Goal: Task Accomplishment & Management: Use online tool/utility

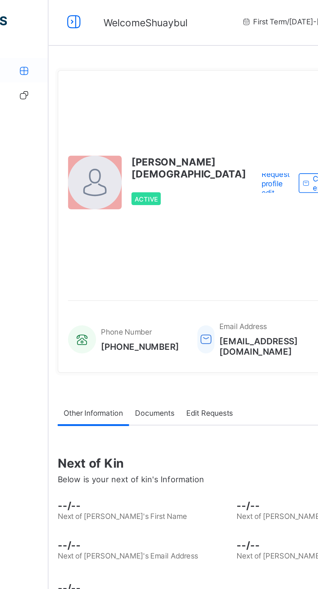
click at [15, 34] on link "Classes" at bounding box center [39, 38] width 78 height 13
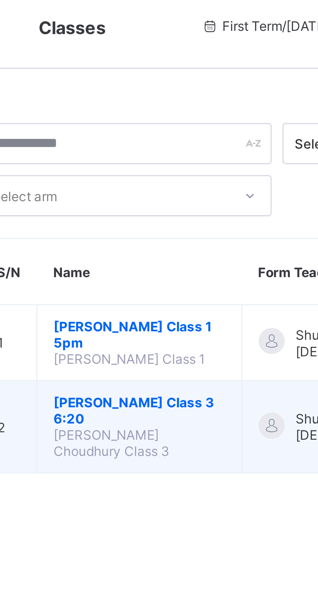
click at [106, 127] on span "[PERSON_NAME] Class 3 6:20" at bounding box center [85, 128] width 51 height 10
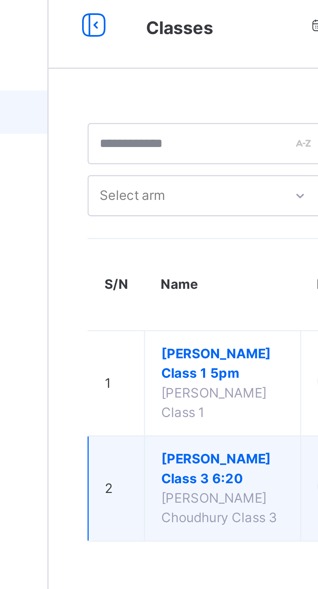
click at [121, 143] on span "[PERSON_NAME] Class 3 6:20" at bounding box center [130, 146] width 37 height 12
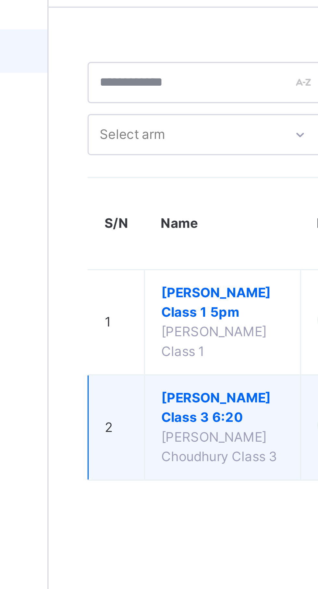
click at [123, 145] on span "[PERSON_NAME] Class 3 6:20" at bounding box center [130, 146] width 37 height 12
click at [127, 149] on span "[PERSON_NAME] Class 3 6:20" at bounding box center [130, 146] width 37 height 12
click at [126, 148] on span "[PERSON_NAME] Class 3 6:20" at bounding box center [130, 146] width 37 height 12
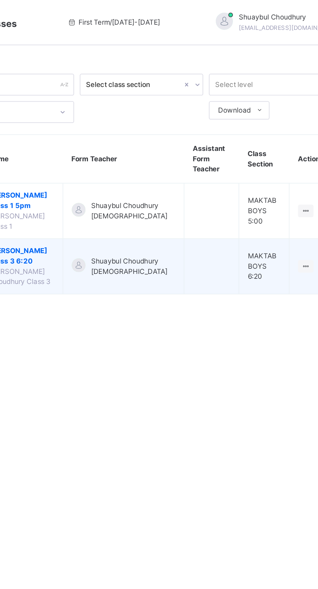
click at [195, 152] on span "Shuaybul Choudhury [DEMOGRAPHIC_DATA]" at bounding box center [193, 152] width 48 height 12
click at [195, 150] on span "Shuaybul Choudhury [DEMOGRAPHIC_DATA]" at bounding box center [193, 152] width 48 height 12
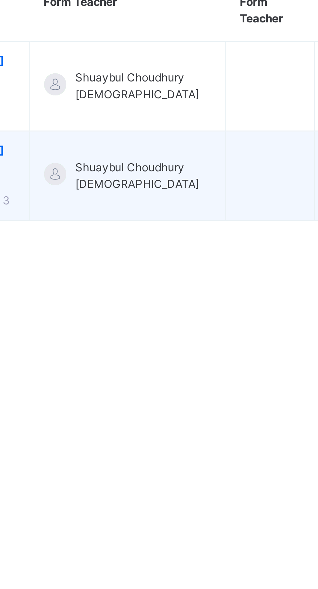
click at [197, 157] on span "Shuaybul Choudhury [DEMOGRAPHIC_DATA]" at bounding box center [193, 152] width 48 height 12
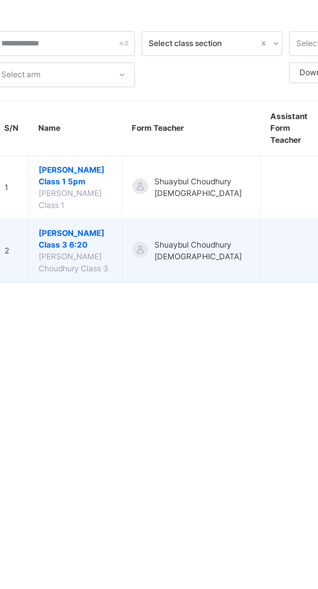
click at [137, 148] on span "[PERSON_NAME] Class 3 6:20" at bounding box center [130, 146] width 37 height 12
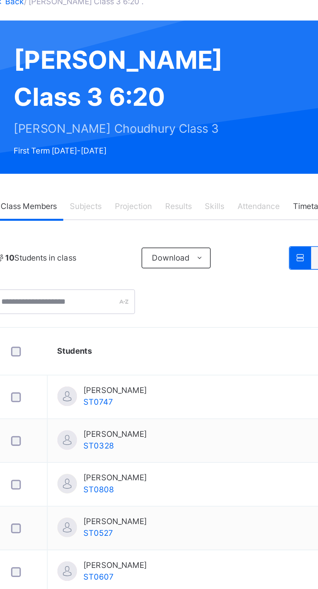
click at [188, 150] on span "Results" at bounding box center [181, 147] width 13 height 6
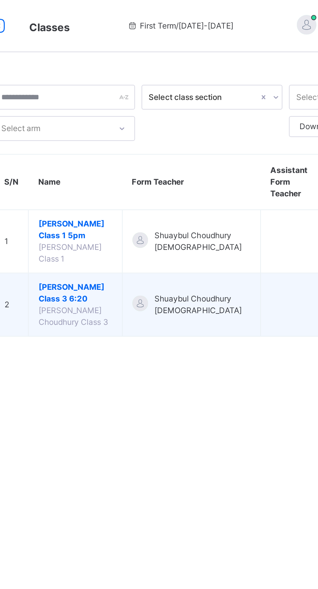
click at [142, 144] on span "[PERSON_NAME] Class 3 6:20" at bounding box center [130, 146] width 37 height 12
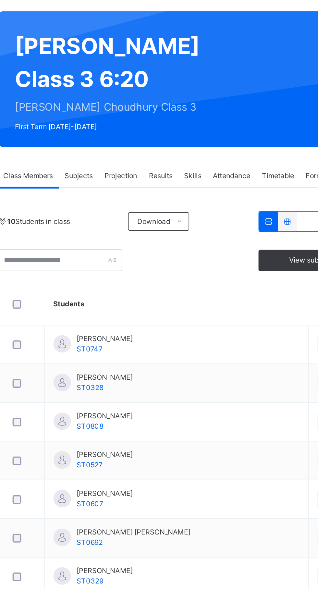
click at [232, 153] on div "Attendance" at bounding box center [221, 146] width 28 height 13
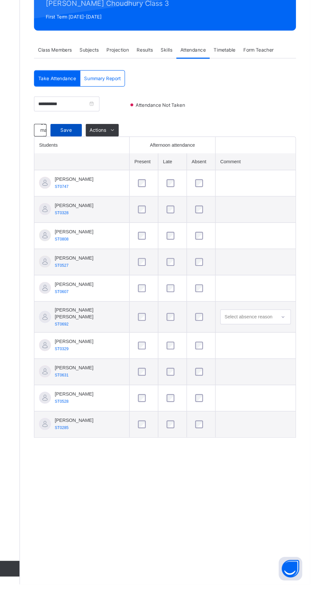
click at [107, 218] on div "Save" at bounding box center [116, 213] width 26 height 10
